Goal: Check status: Check status

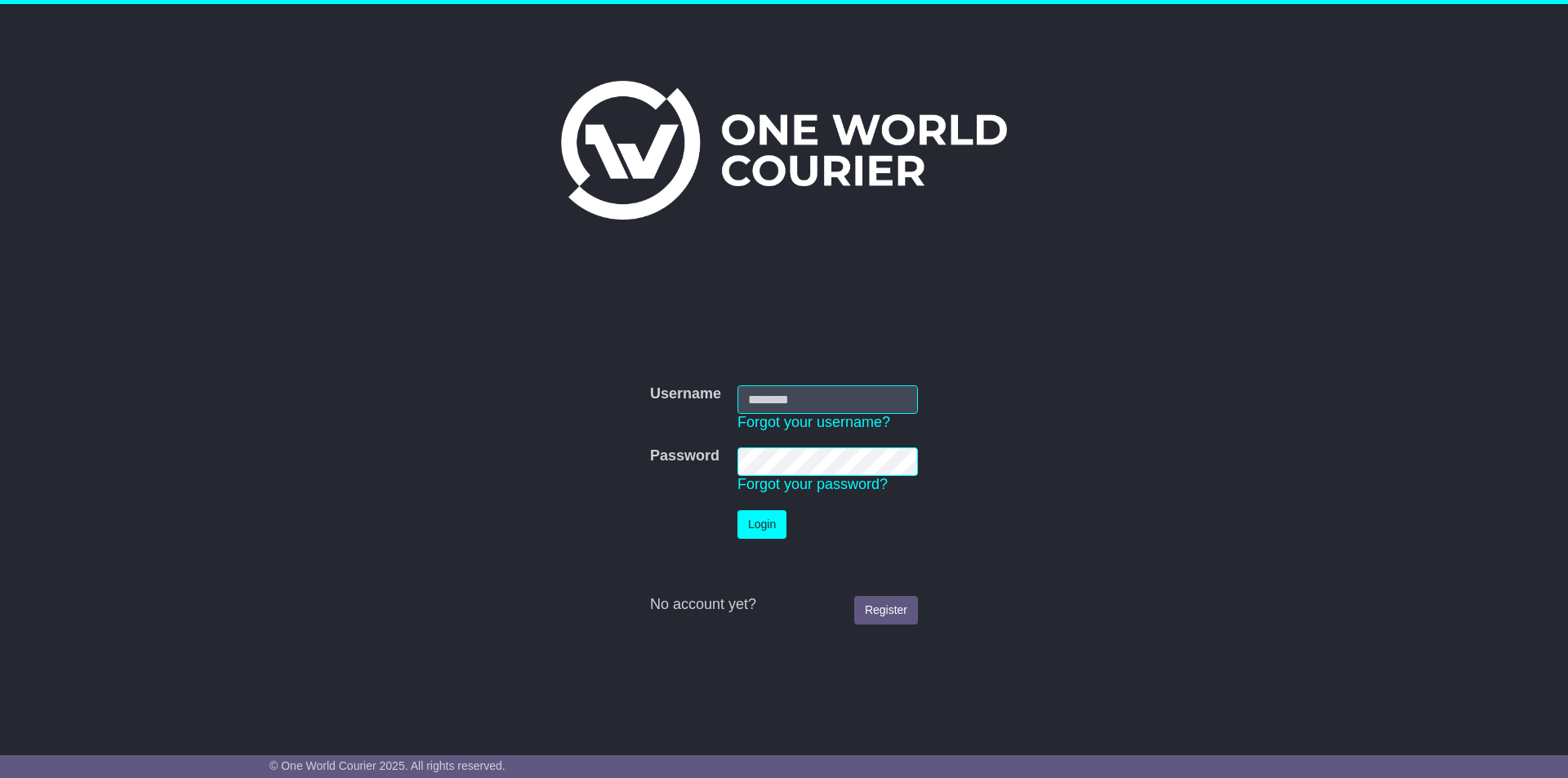
type input "**********"
click at [761, 520] on button "Login" at bounding box center [761, 525] width 49 height 28
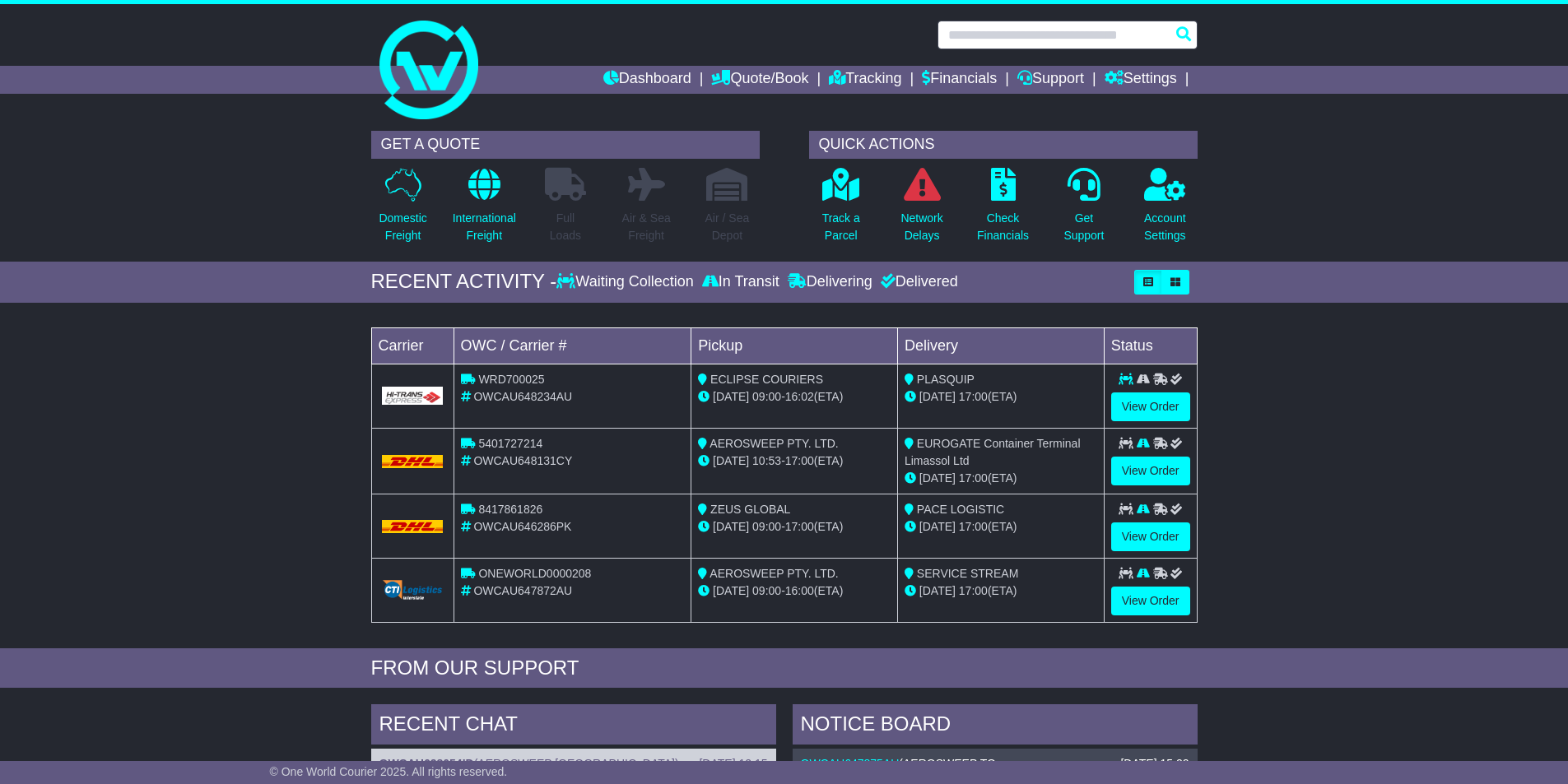
click at [959, 35] on input "text" at bounding box center [1067, 35] width 260 height 28
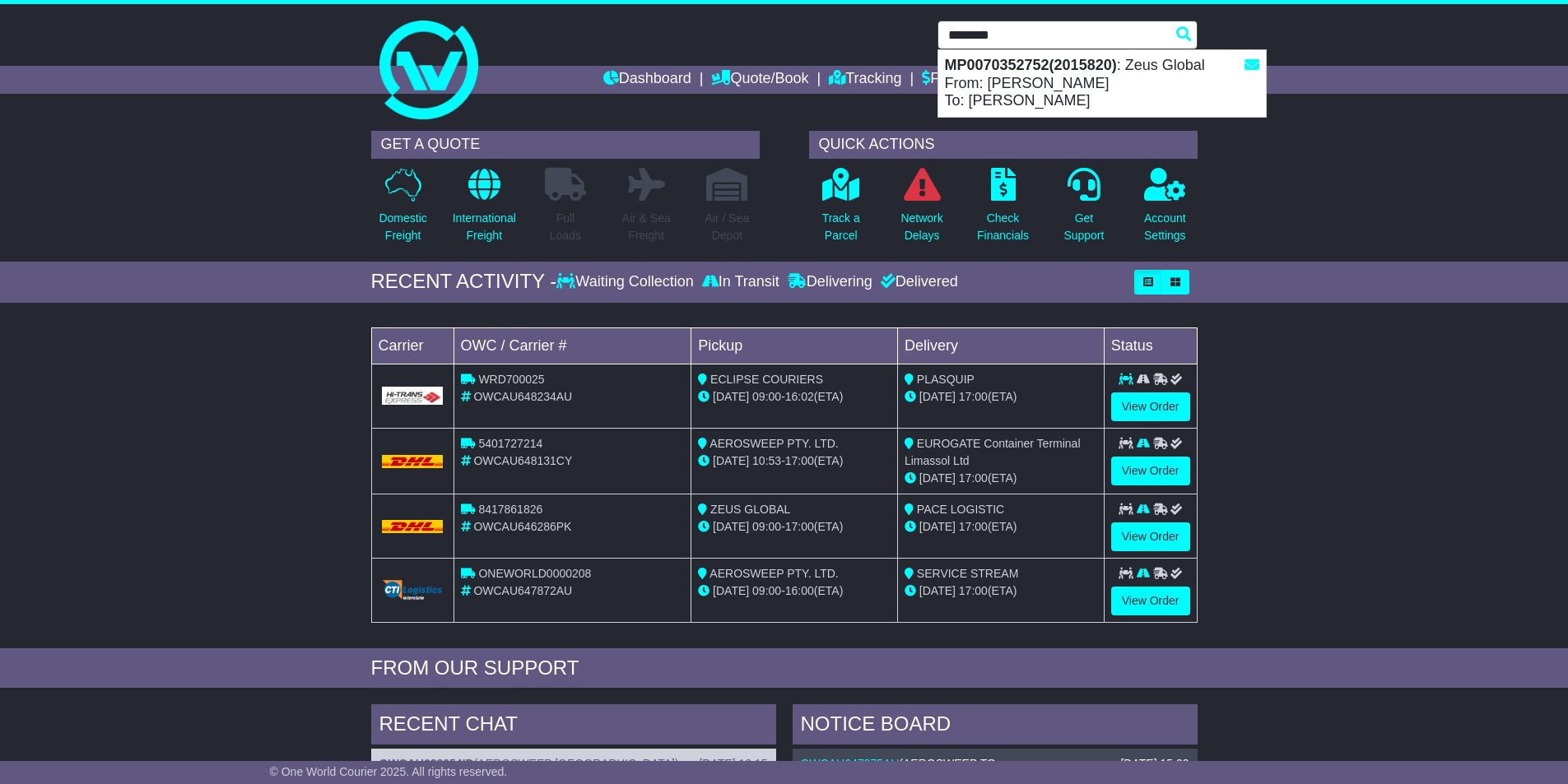
click at [1059, 78] on div "MP0070352752(2015820) : Zeus Global From: RENE BOTHA To: JOHNNY KOCEV" at bounding box center [1102, 83] width 327 height 66
type input "**********"
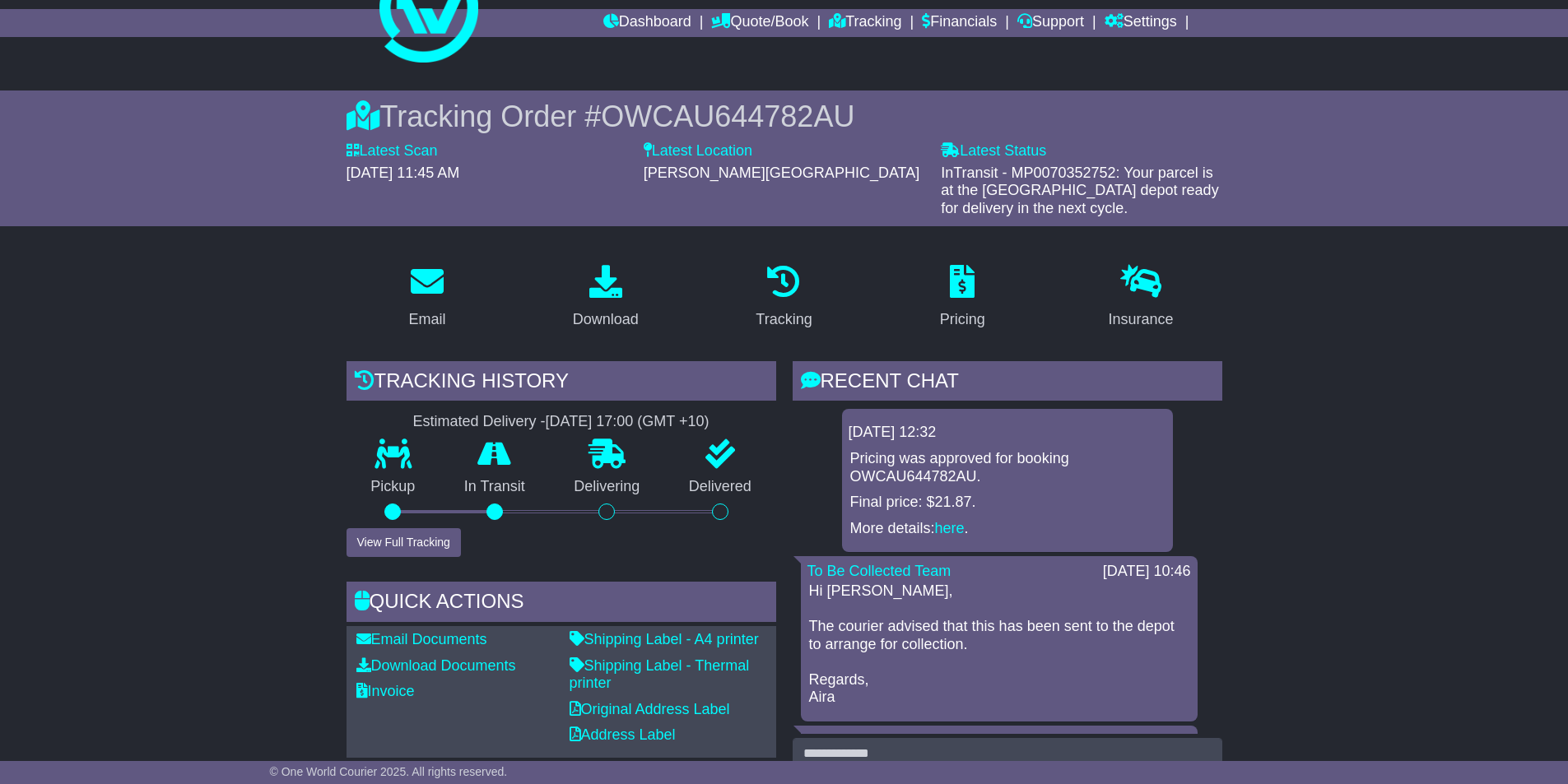
scroll to position [82, 0]
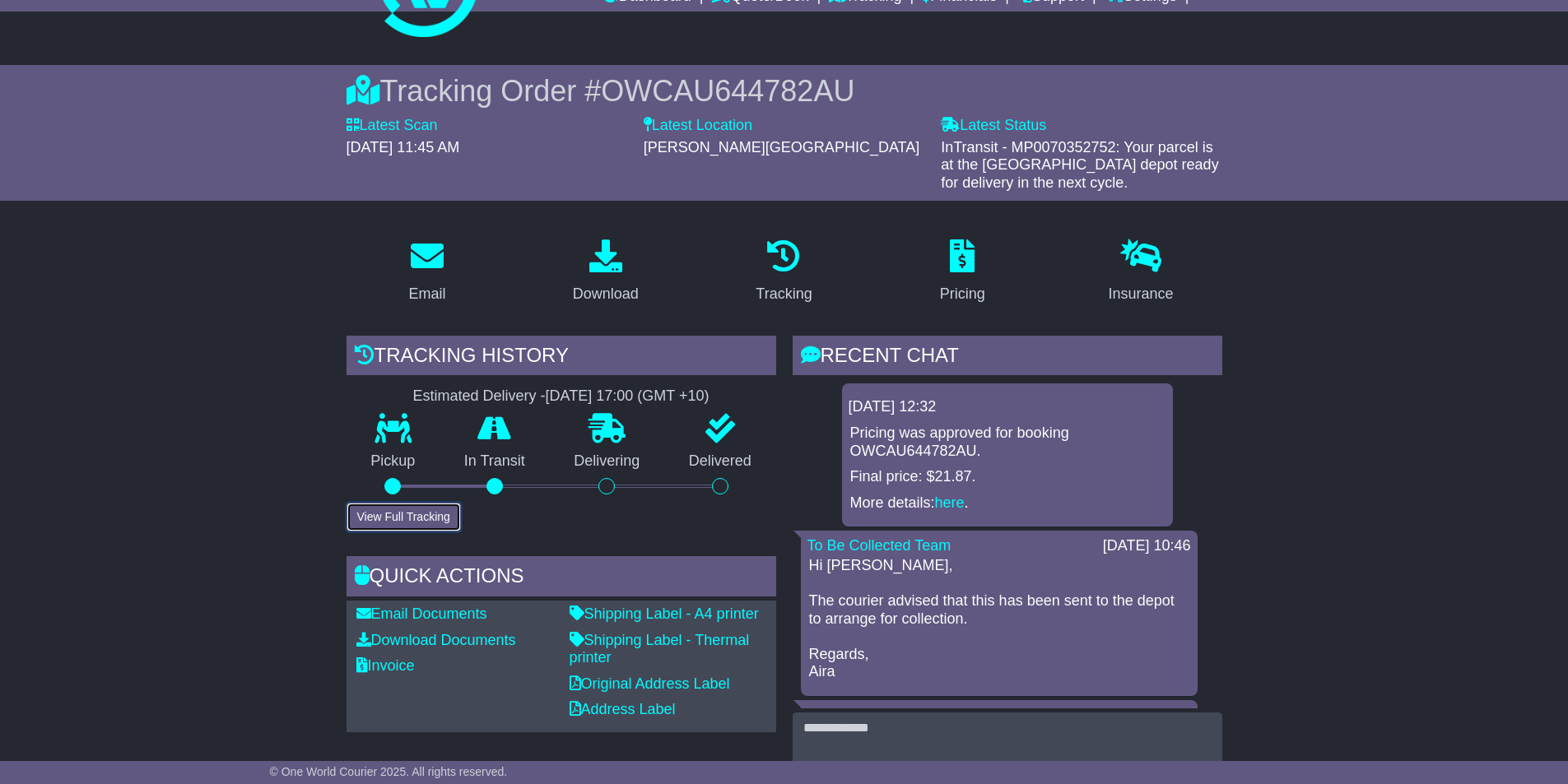
click at [432, 513] on button "View Full Tracking" at bounding box center [403, 516] width 115 height 28
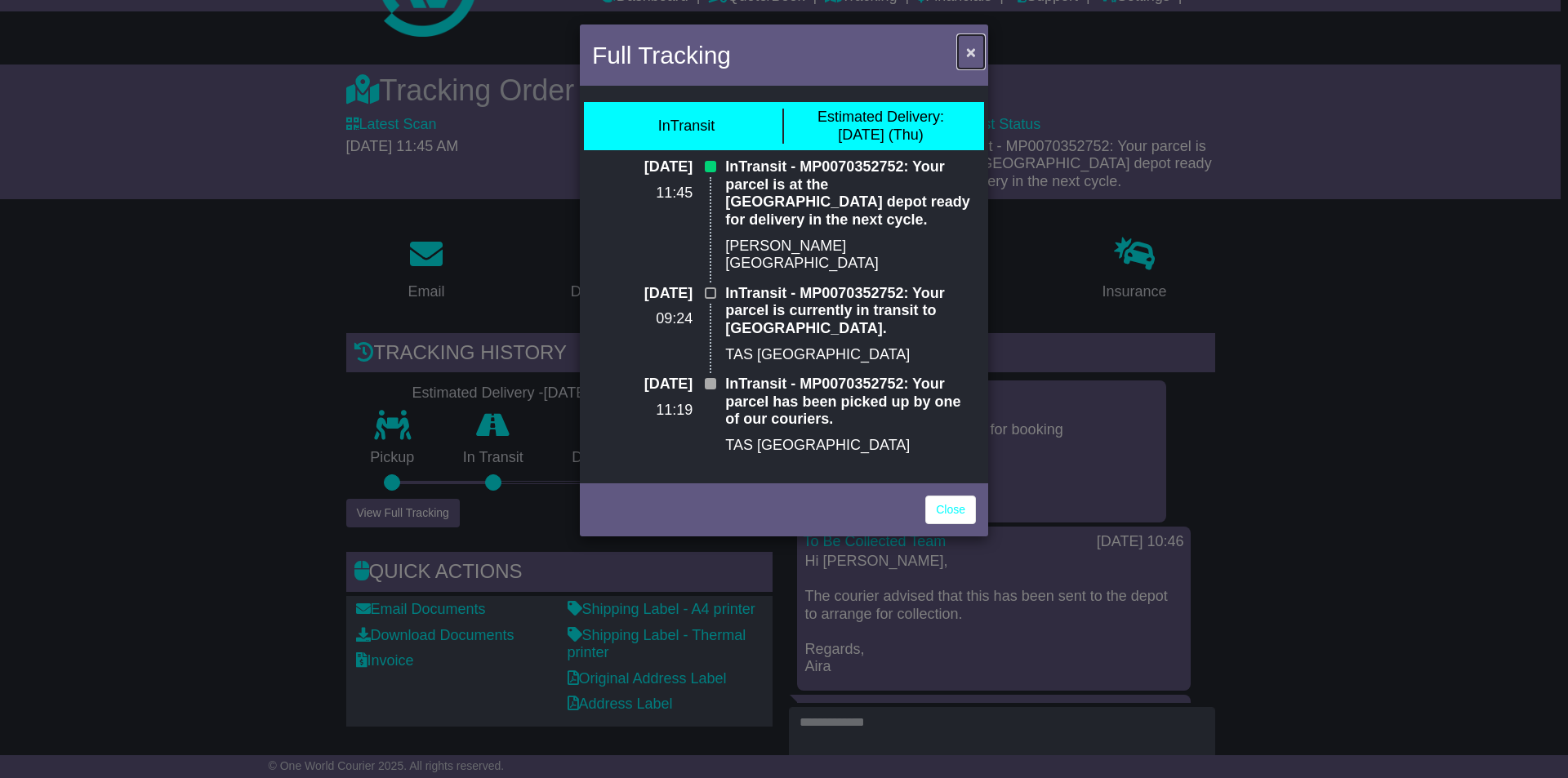
click at [966, 53] on span "×" at bounding box center [971, 52] width 9 height 19
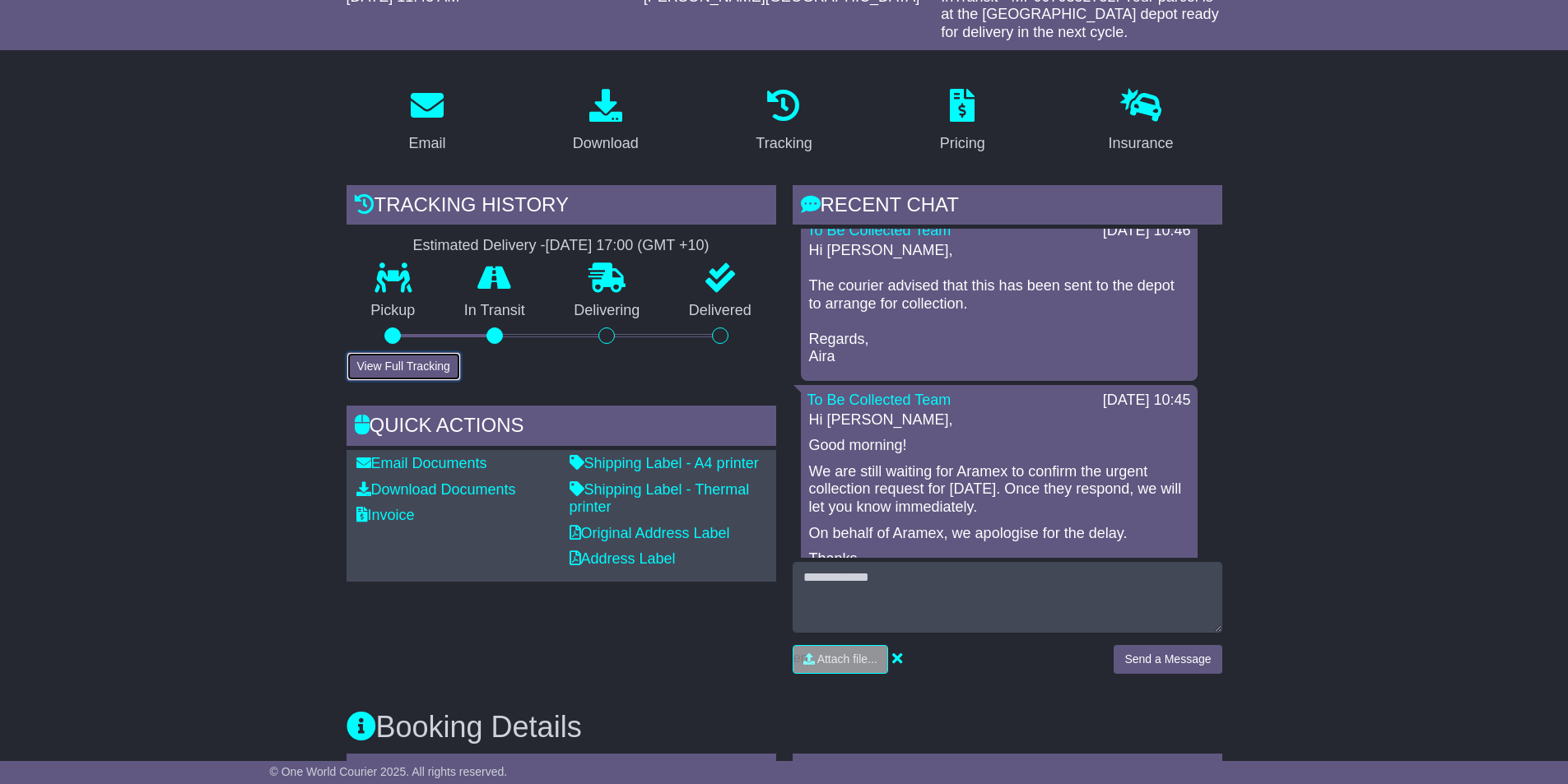
scroll to position [247, 0]
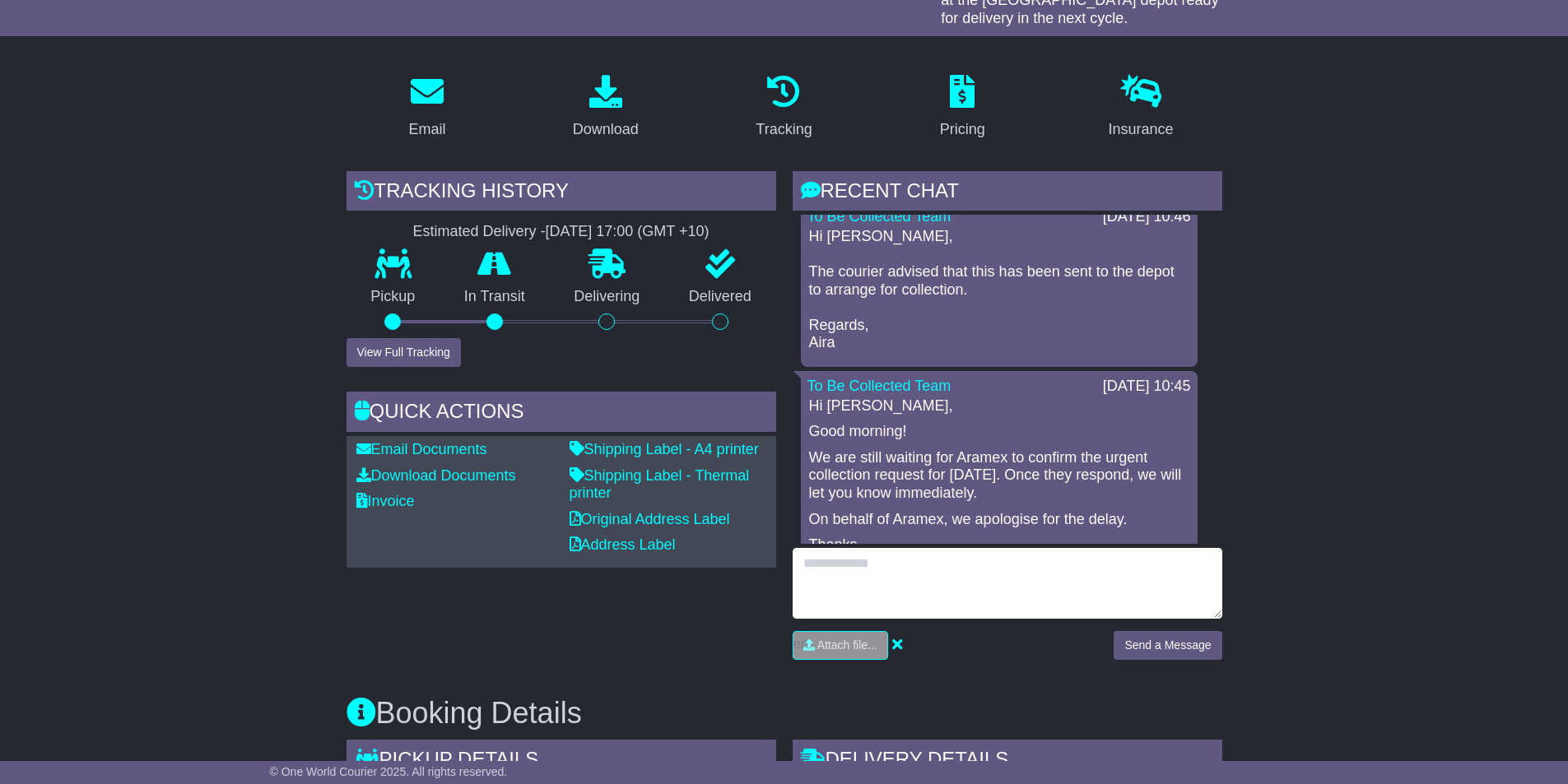
click at [843, 577] on textarea at bounding box center [1008, 583] width 430 height 71
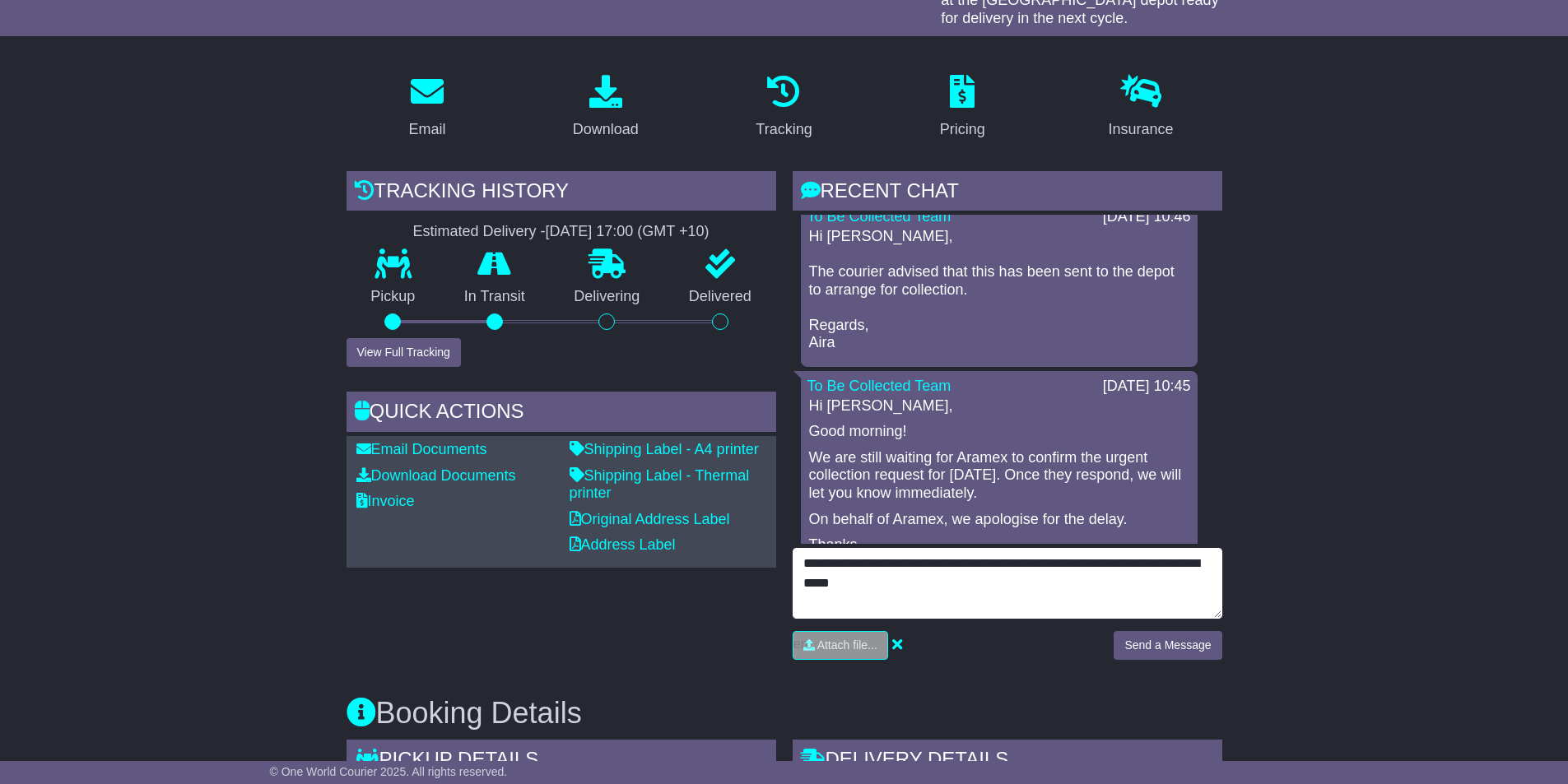
type textarea "**********"
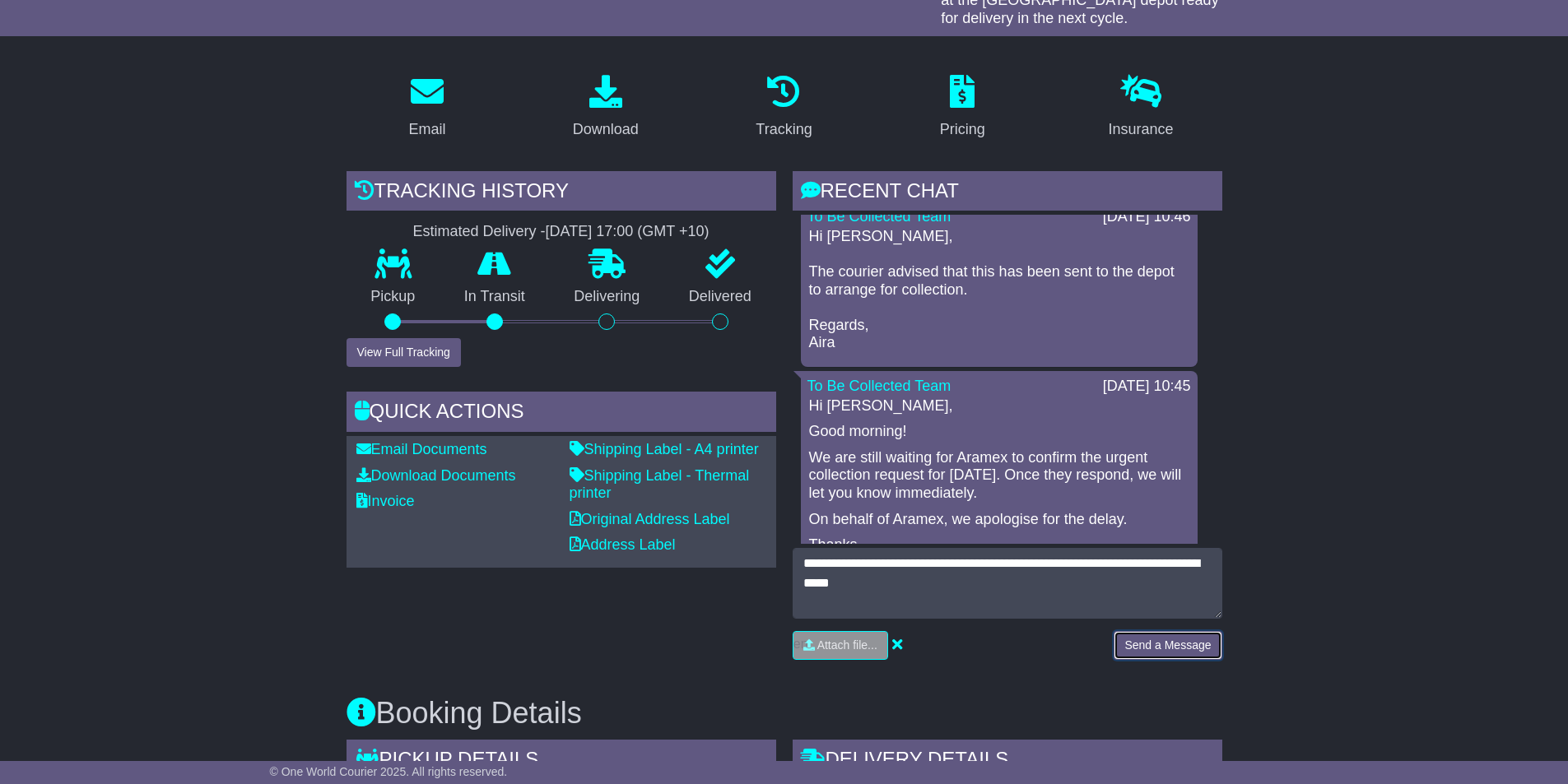
drag, startPoint x: 1159, startPoint y: 641, endPoint x: 1125, endPoint y: 664, distance: 41.0
click at [1159, 641] on button "Send a Message" at bounding box center [1168, 645] width 108 height 28
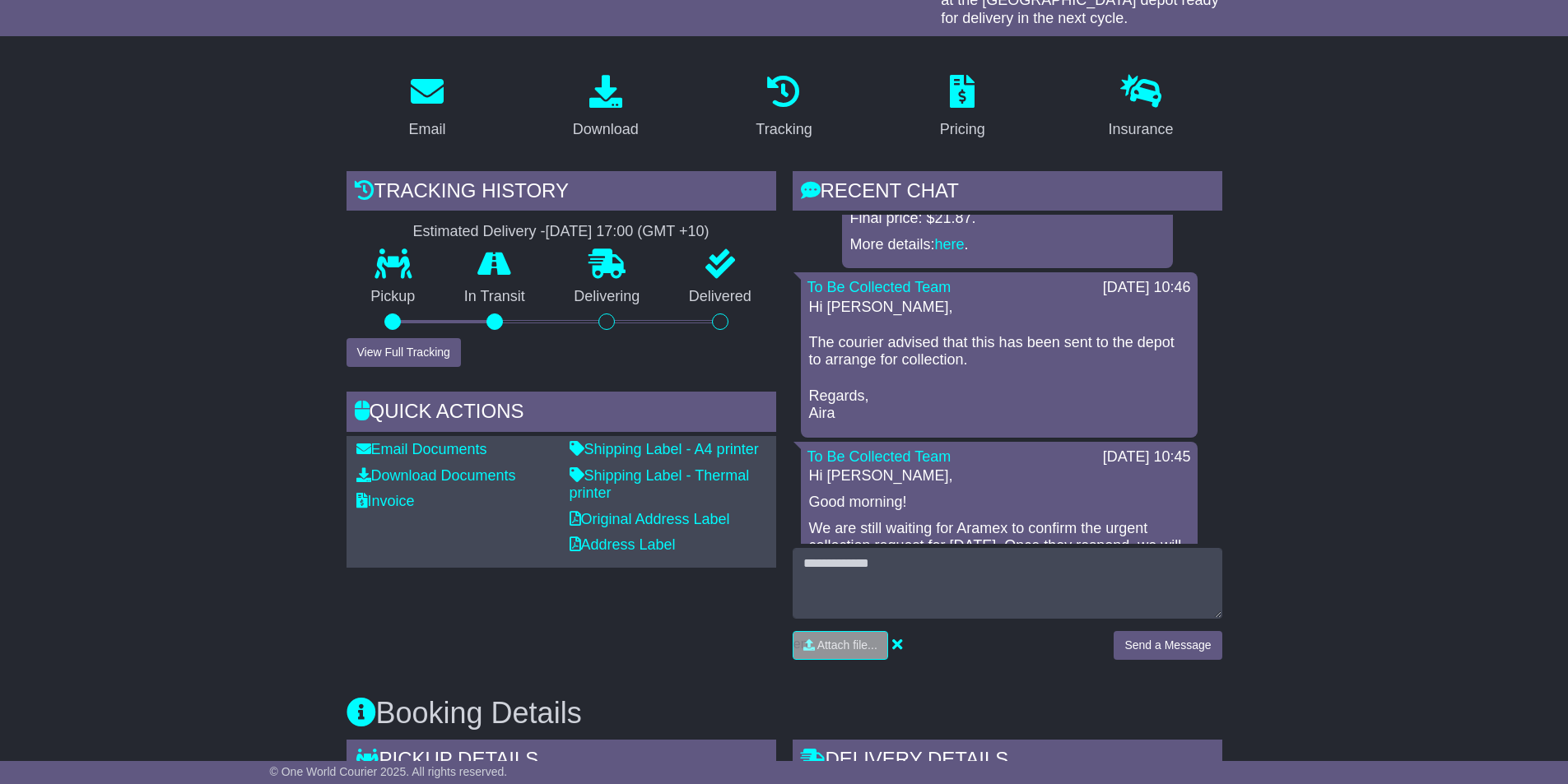
scroll to position [165, 0]
drag, startPoint x: 427, startPoint y: 351, endPoint x: 432, endPoint y: 361, distance: 11.2
click at [429, 353] on button "View Full Tracking" at bounding box center [403, 352] width 115 height 28
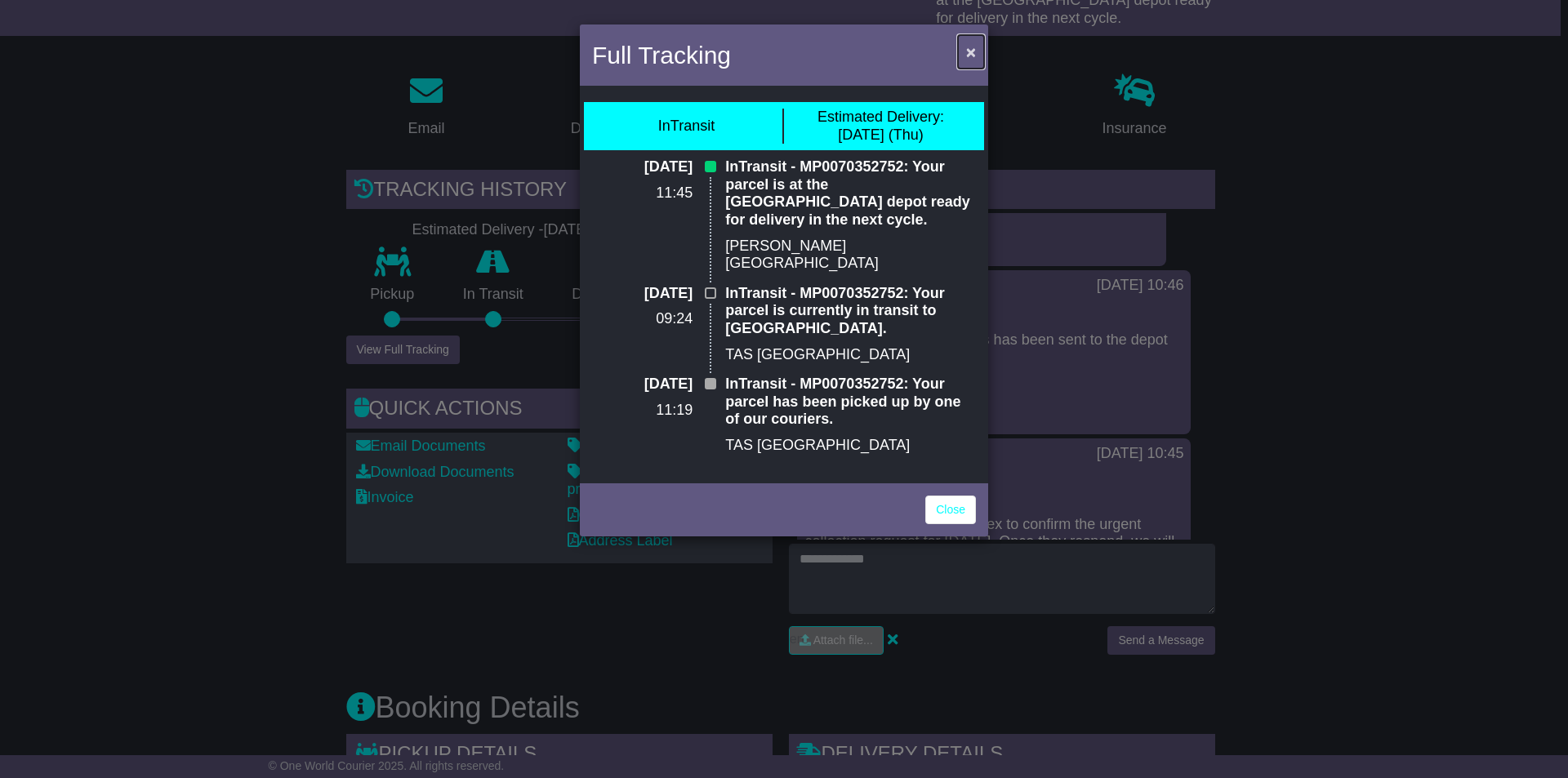
click at [969, 52] on span "×" at bounding box center [971, 52] width 9 height 19
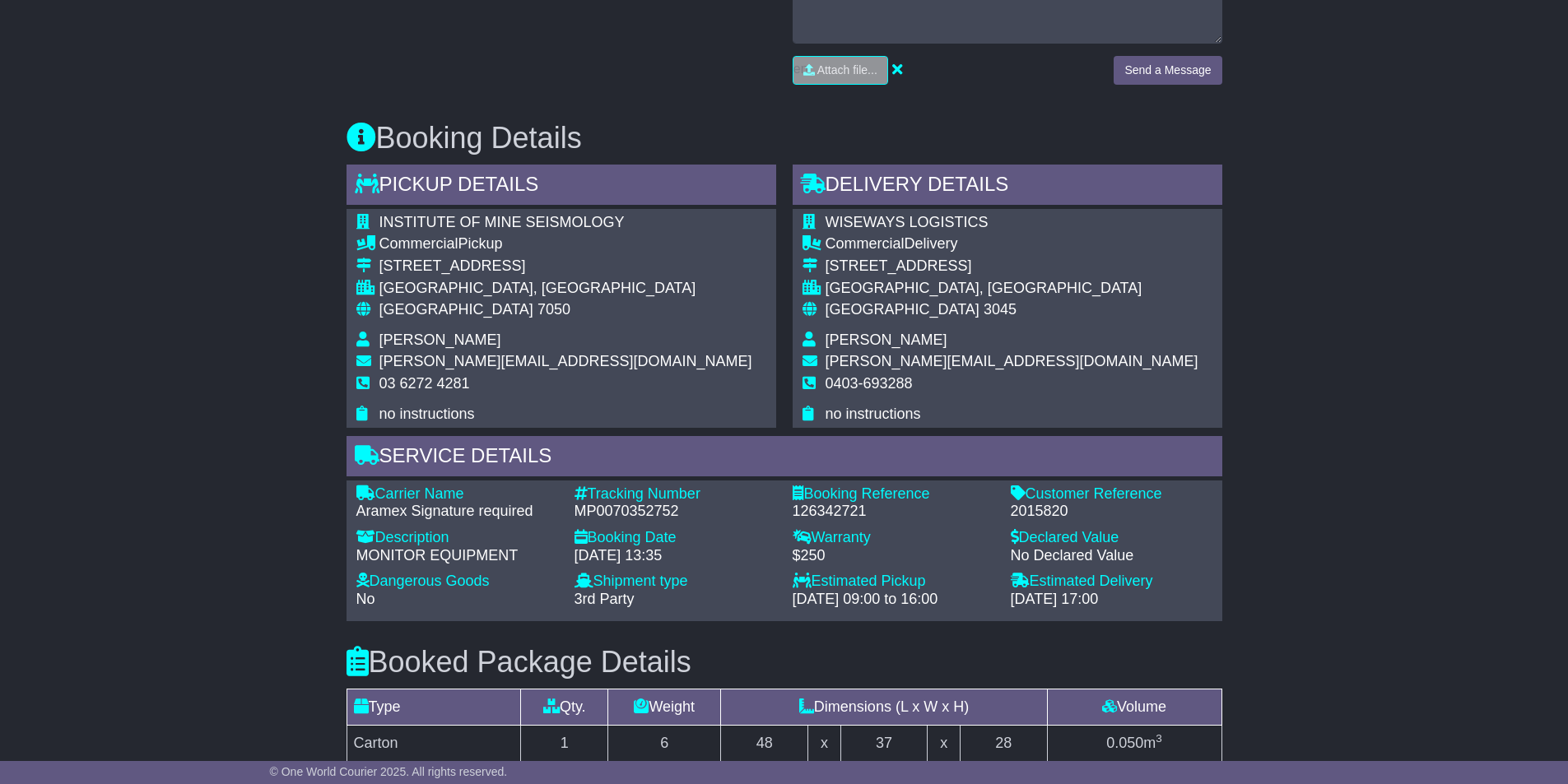
scroll to position [823, 0]
